Goal: Task Accomplishment & Management: Use online tool/utility

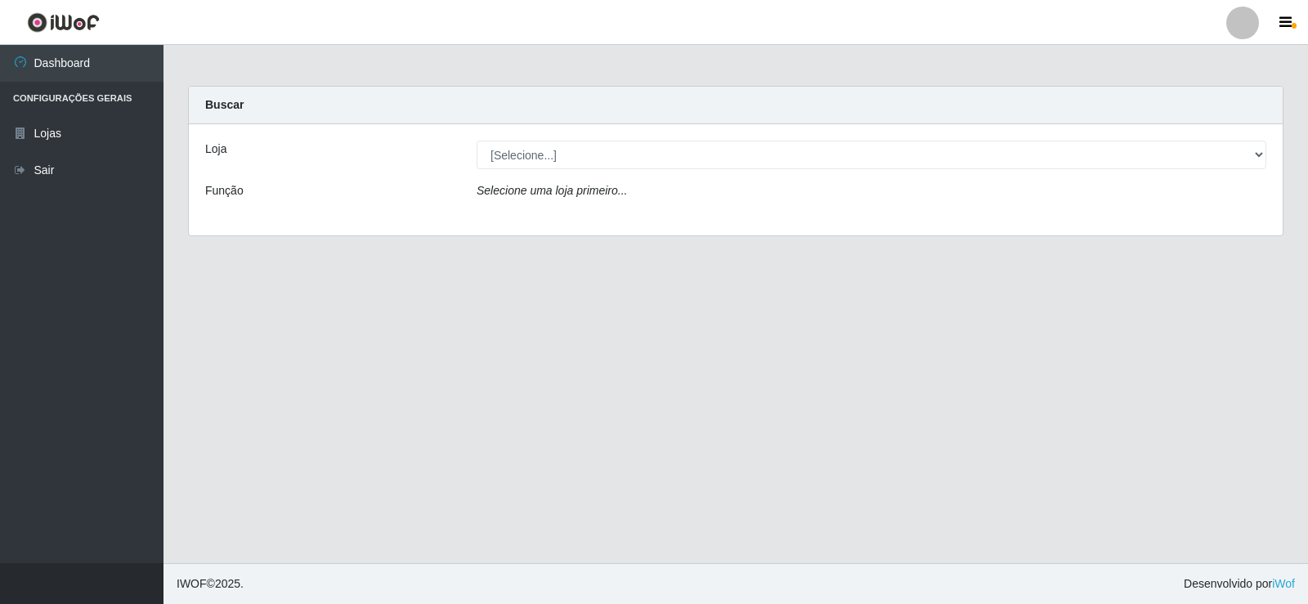
click at [508, 192] on icon "Selecione uma loja primeiro..." at bounding box center [552, 190] width 150 height 13
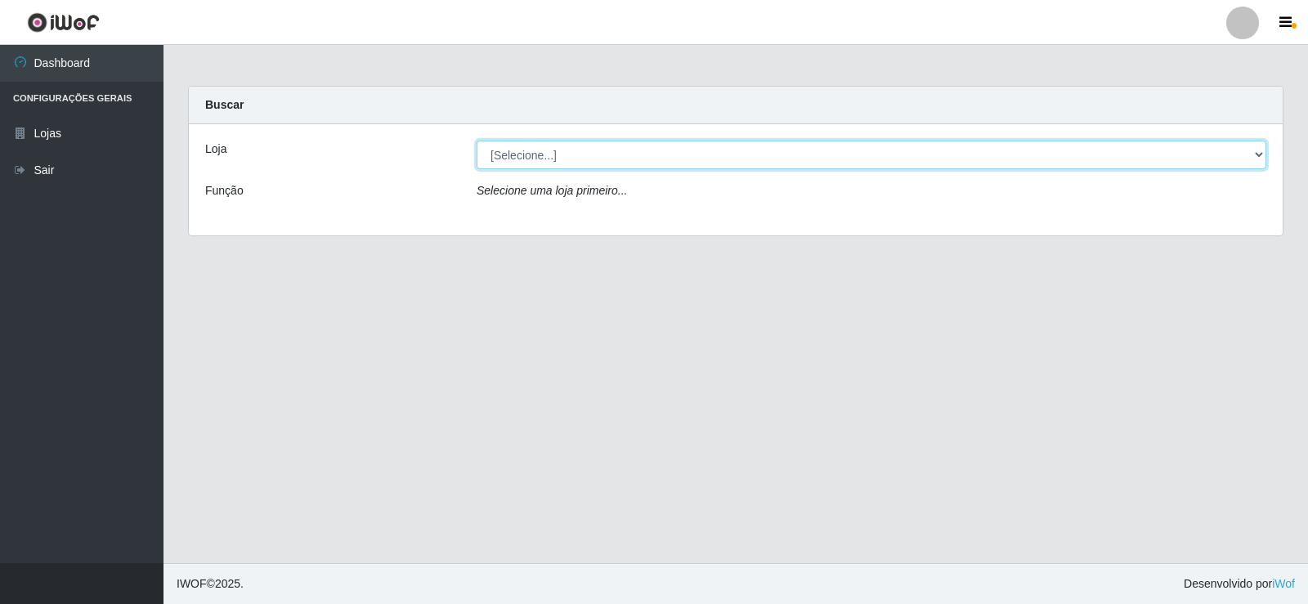
click at [508, 152] on select "[Selecione...] Rede Compras Supermercados - LOJA 2" at bounding box center [872, 155] width 790 height 29
select select "161"
click at [477, 141] on select "[Selecione...] Rede Compras Supermercados - LOJA 2" at bounding box center [872, 155] width 790 height 29
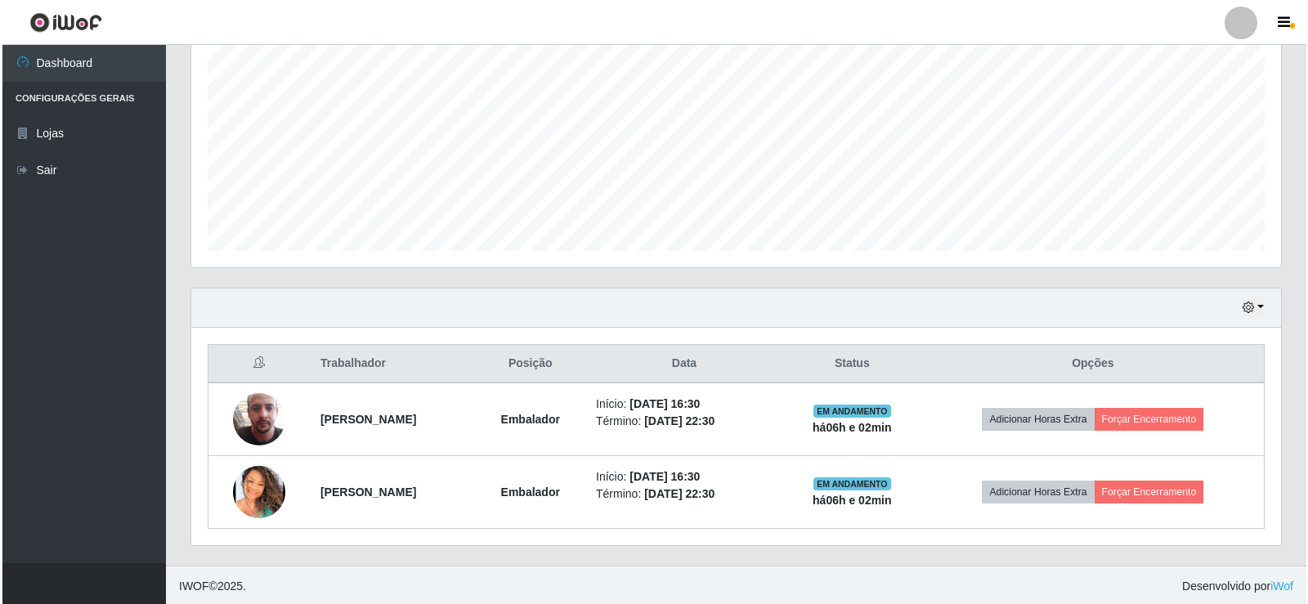
scroll to position [336, 0]
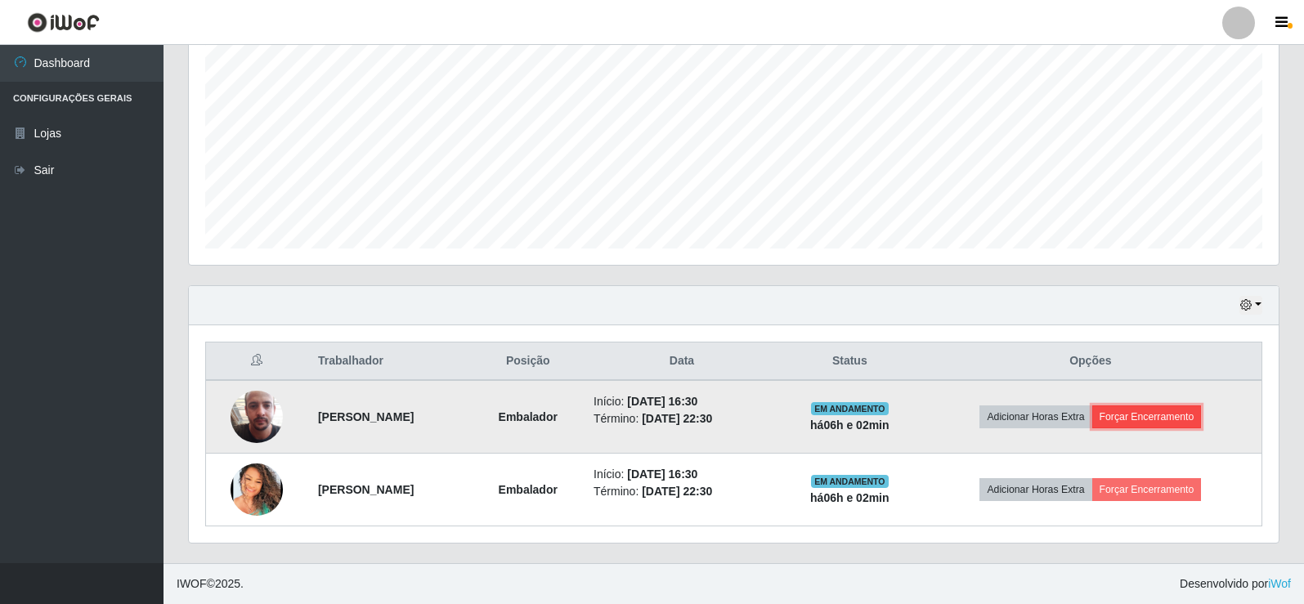
click at [1164, 417] on button "Forçar Encerramento" at bounding box center [1147, 416] width 110 height 23
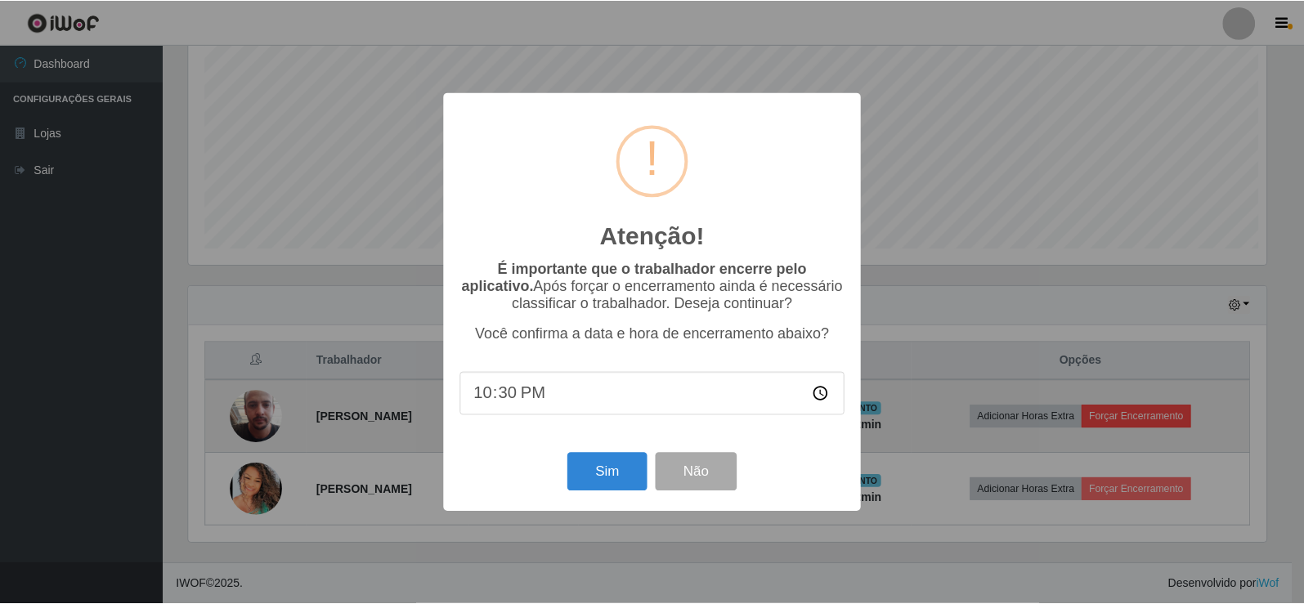
scroll to position [339, 1082]
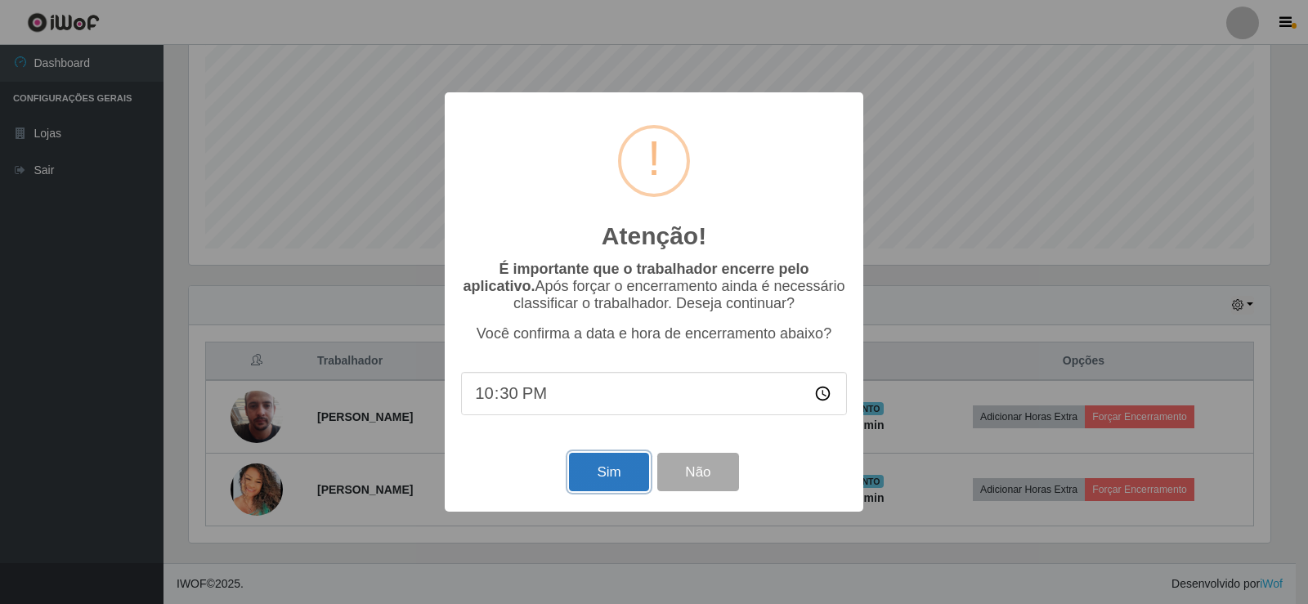
click at [596, 482] on button "Sim" at bounding box center [608, 472] width 79 height 38
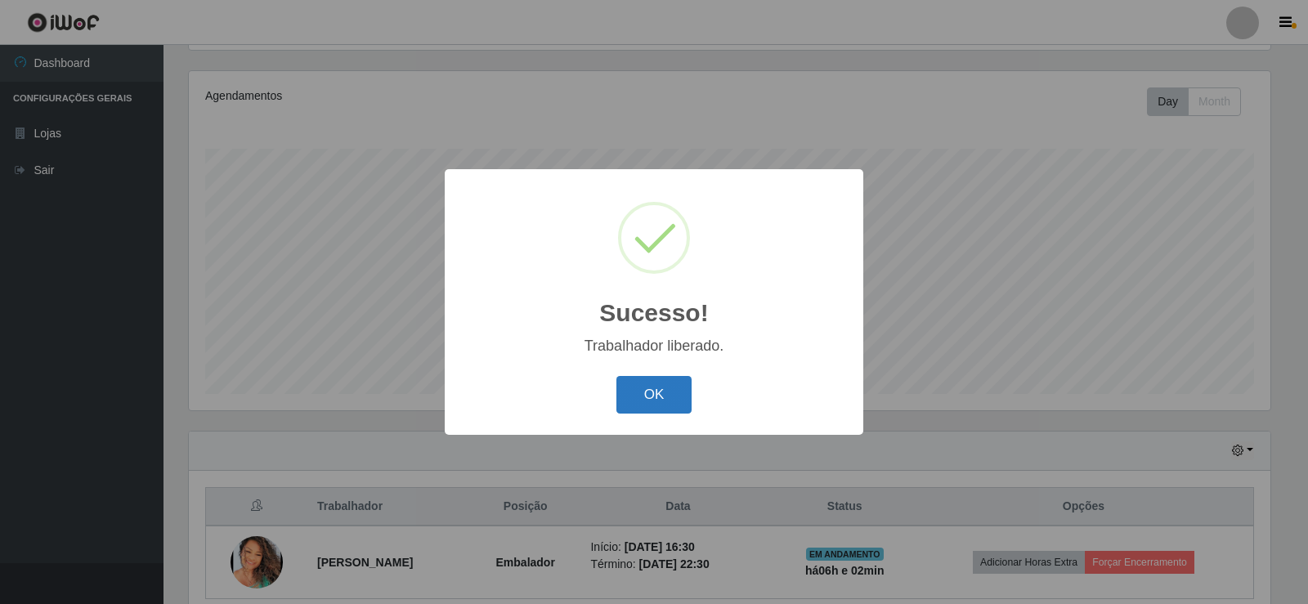
click at [654, 398] on button "OK" at bounding box center [654, 395] width 76 height 38
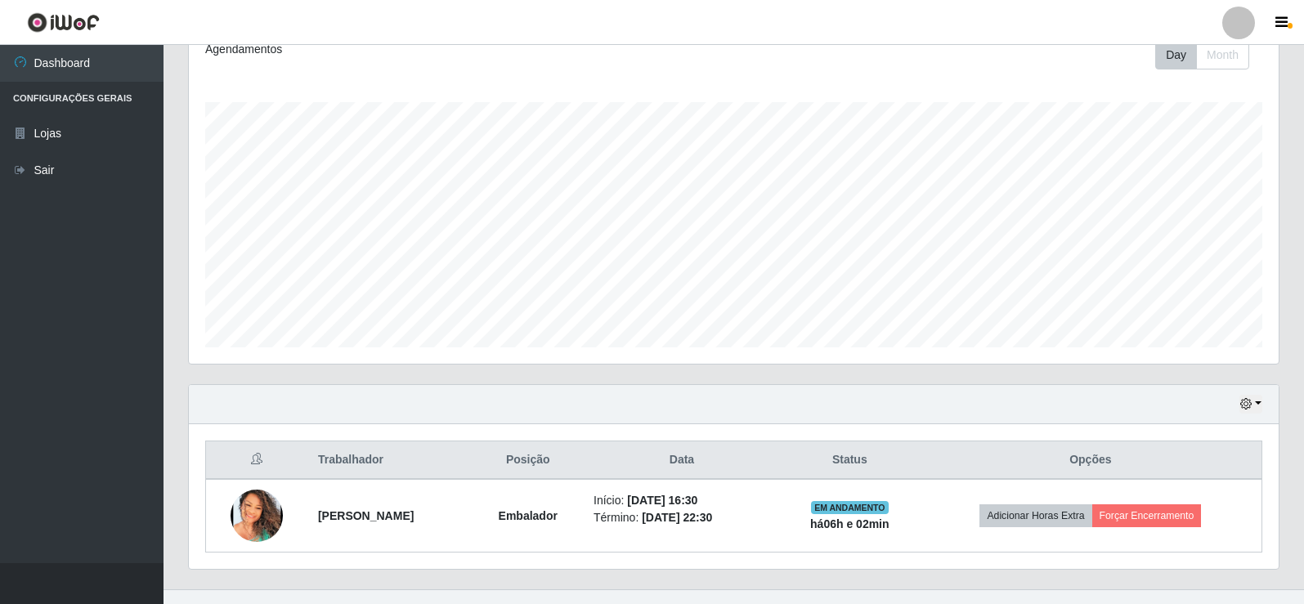
scroll to position [263, 0]
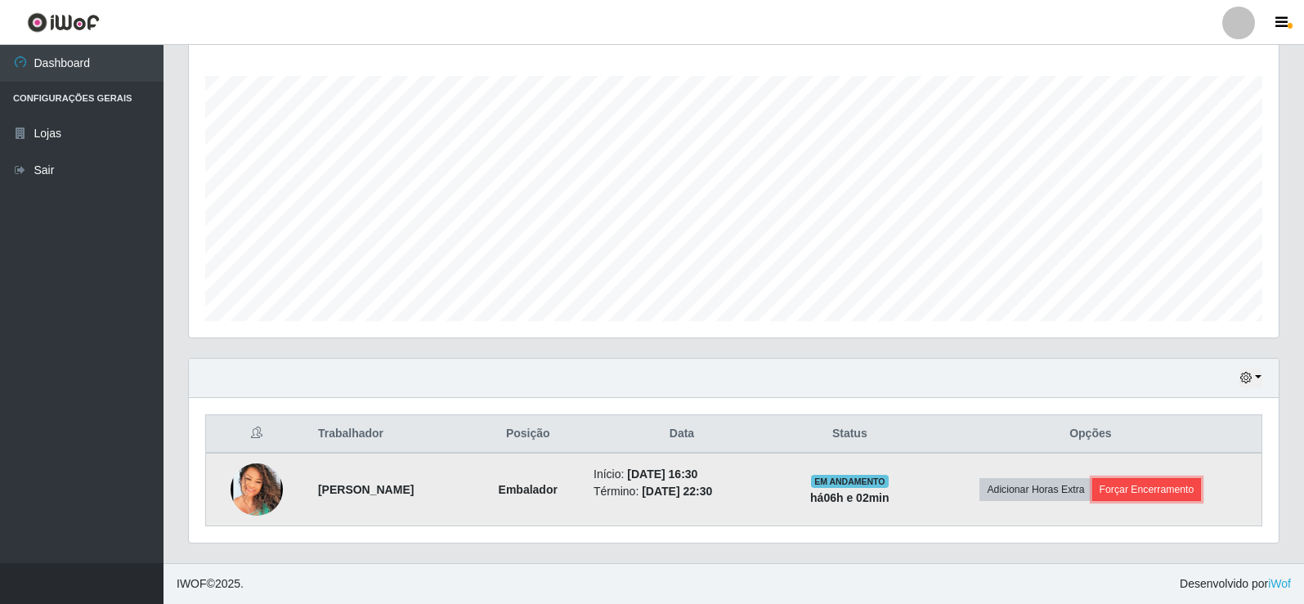
click at [1182, 495] on button "Forçar Encerramento" at bounding box center [1147, 489] width 110 height 23
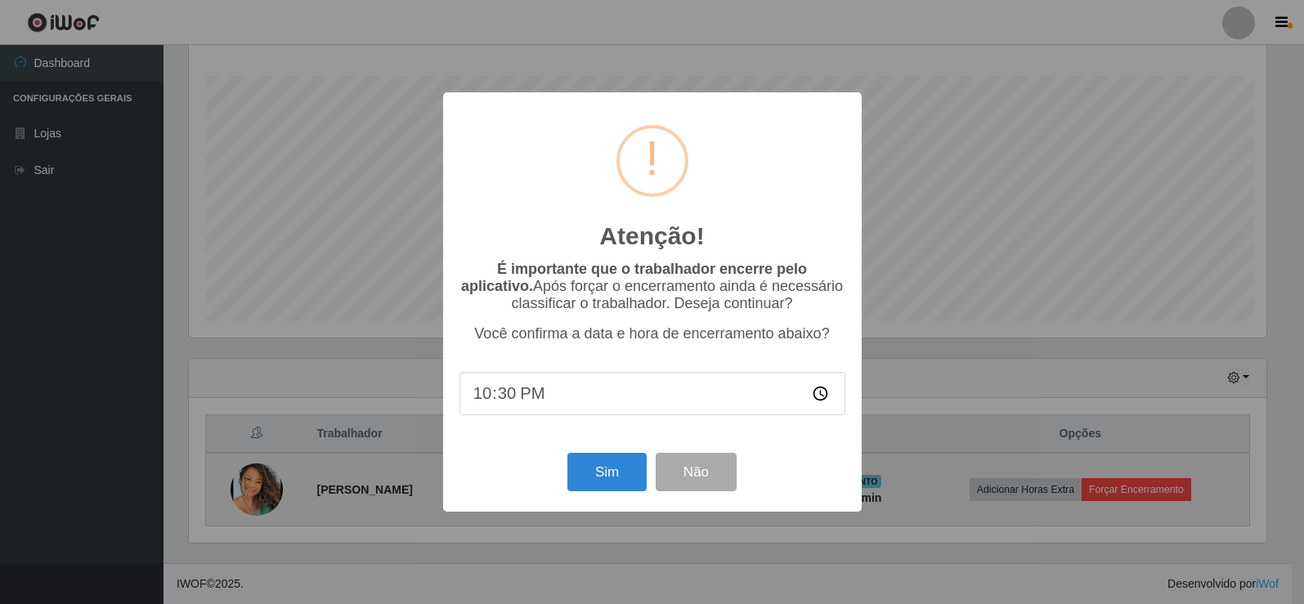
scroll to position [339, 1082]
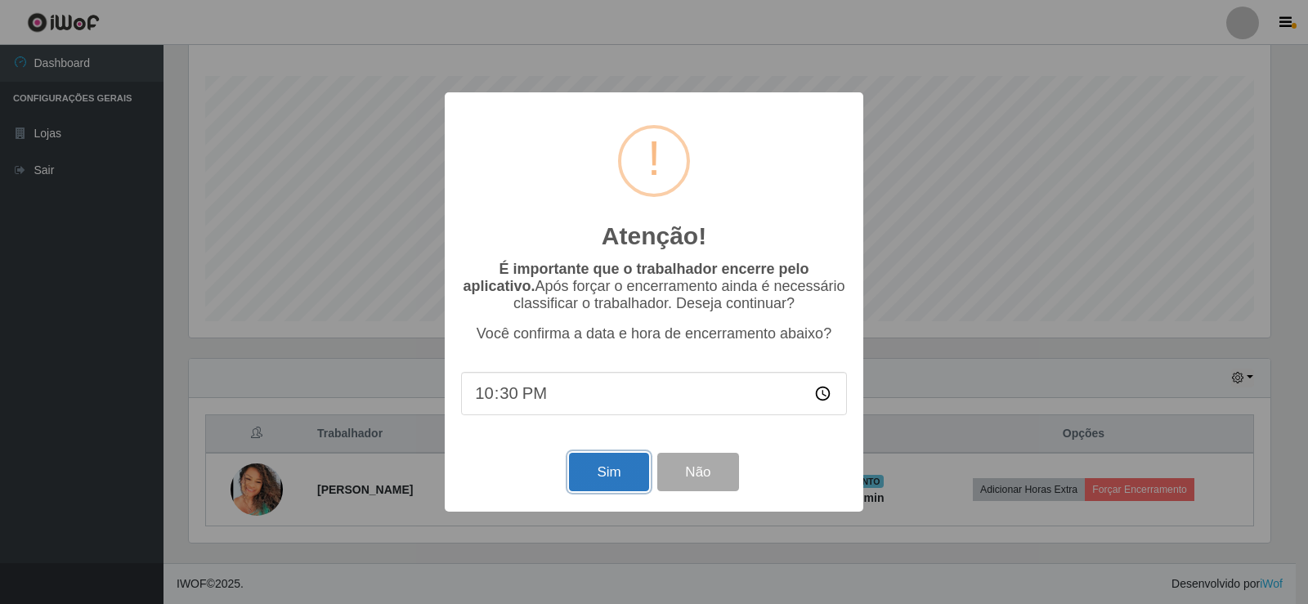
click at [629, 474] on button "Sim" at bounding box center [608, 472] width 79 height 38
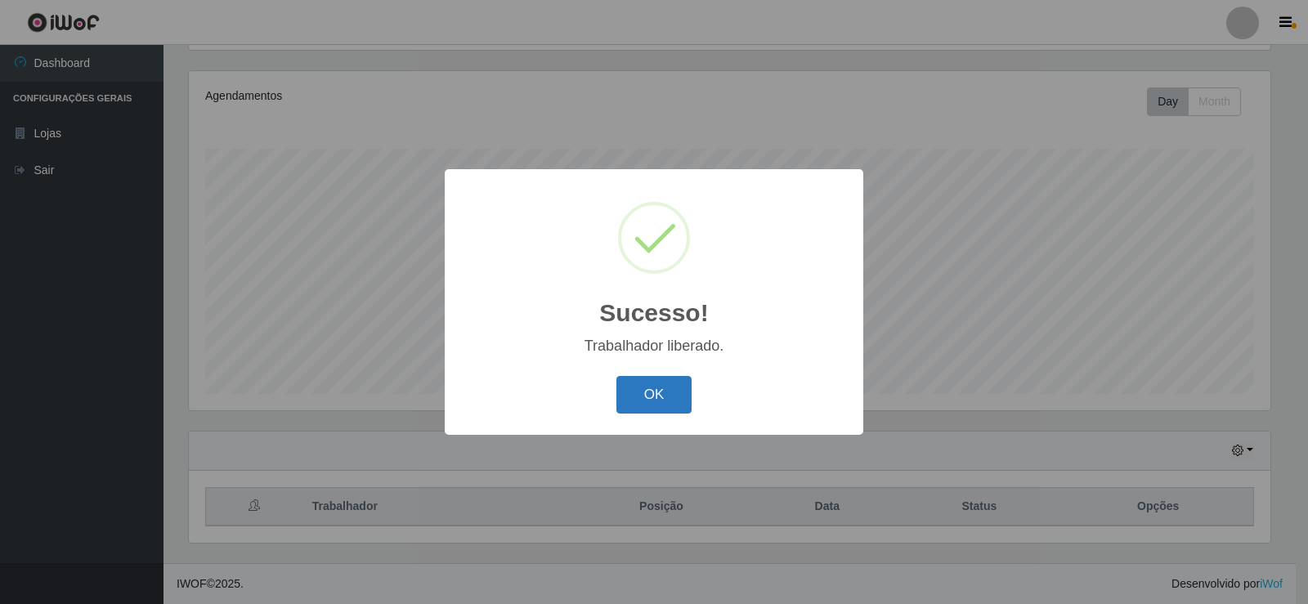
click at [644, 400] on button "OK" at bounding box center [654, 395] width 76 height 38
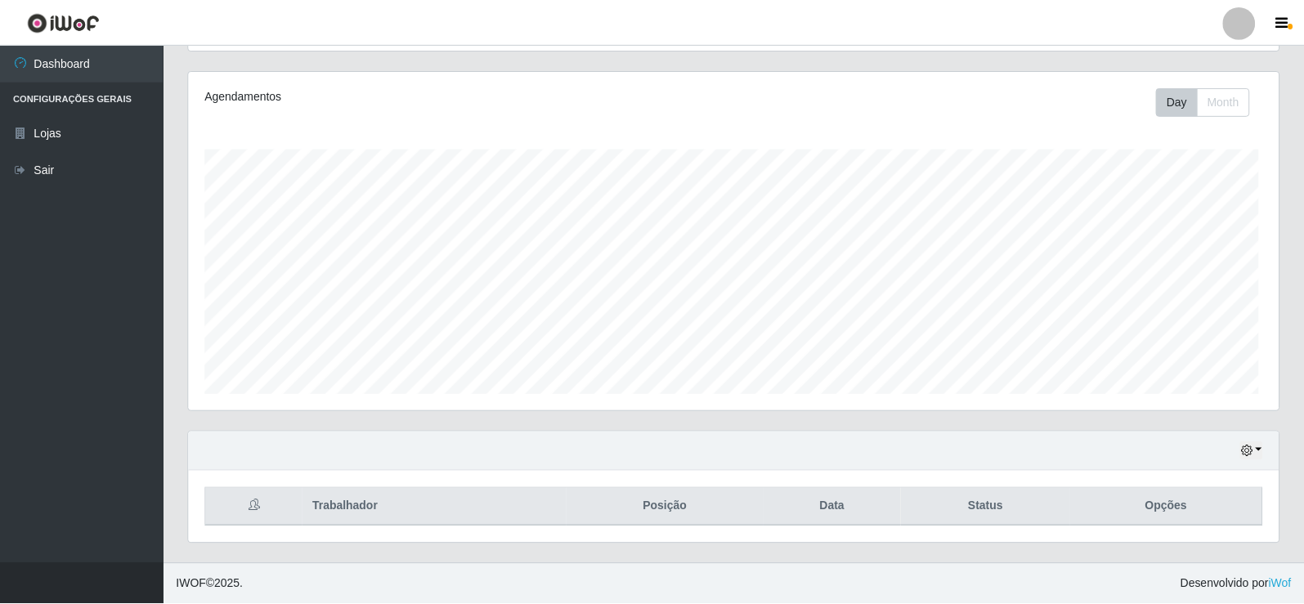
scroll to position [339, 1090]
